Goal: Check status: Check status

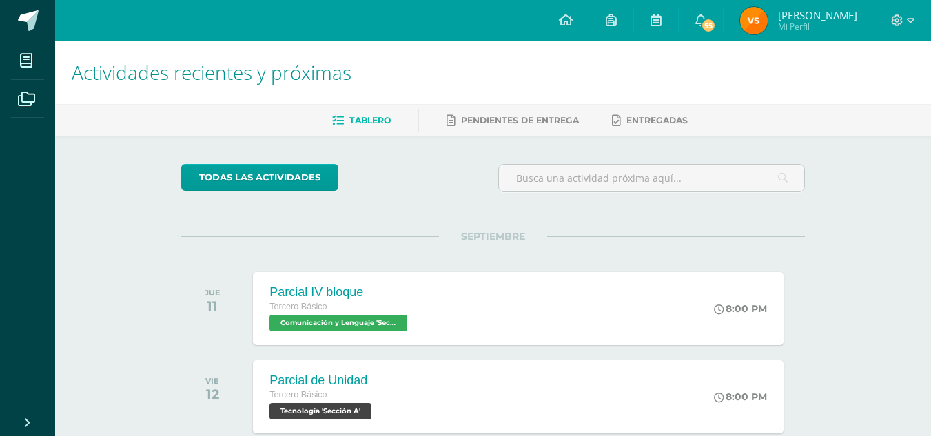
click at [768, 22] on img at bounding box center [754, 21] width 28 height 28
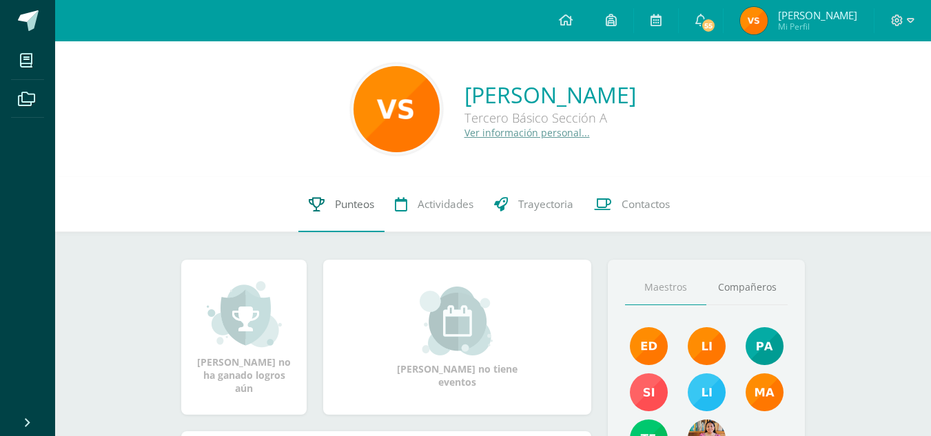
click at [356, 209] on span "Punteos" at bounding box center [354, 204] width 39 height 14
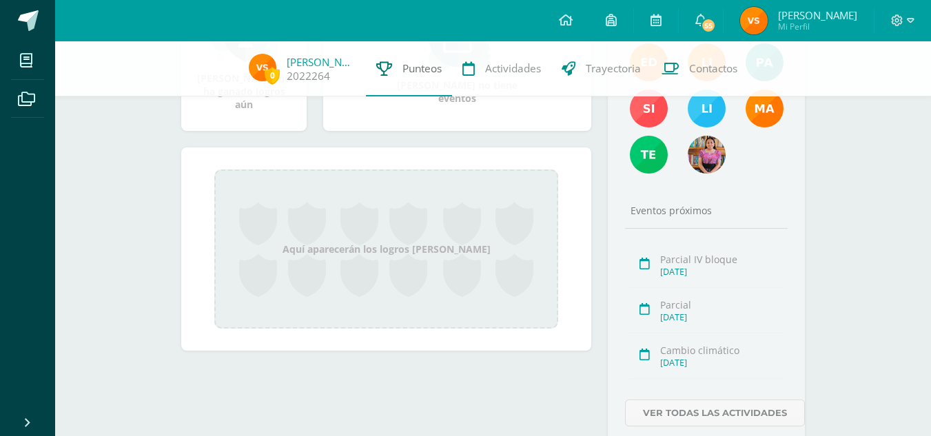
scroll to position [337, 0]
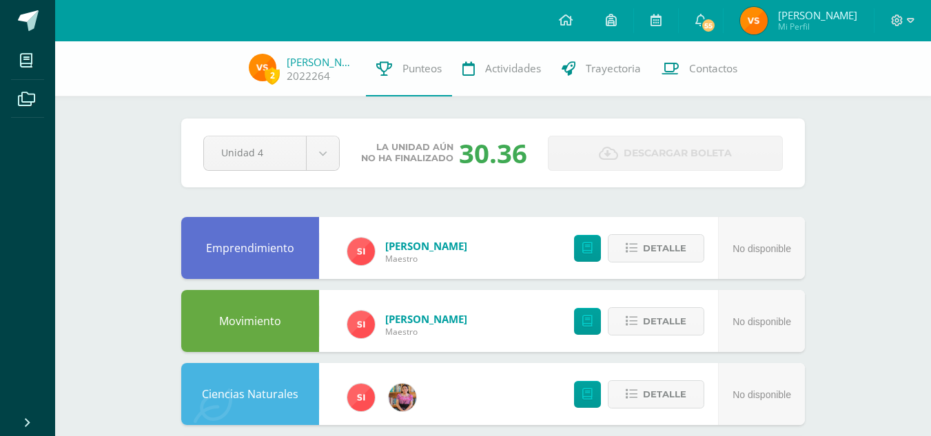
scroll to position [528, 0]
